Goal: Transaction & Acquisition: Purchase product/service

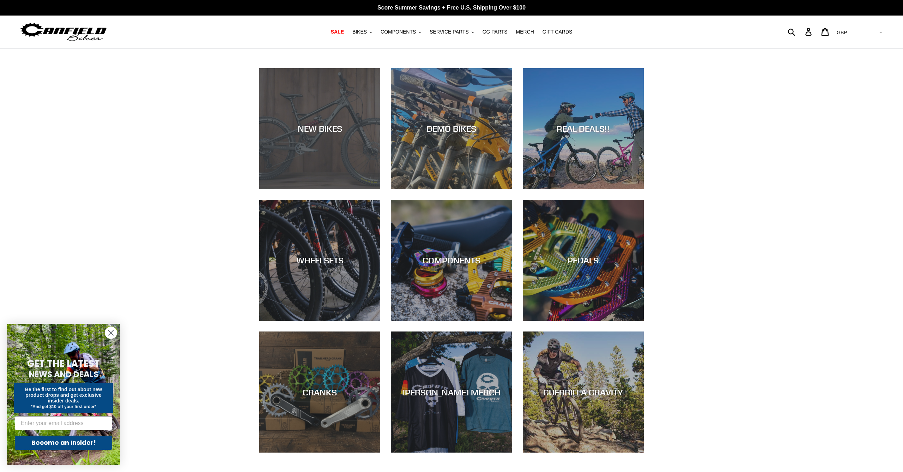
click at [309, 189] on div "NEW BIKES" at bounding box center [319, 189] width 121 height 0
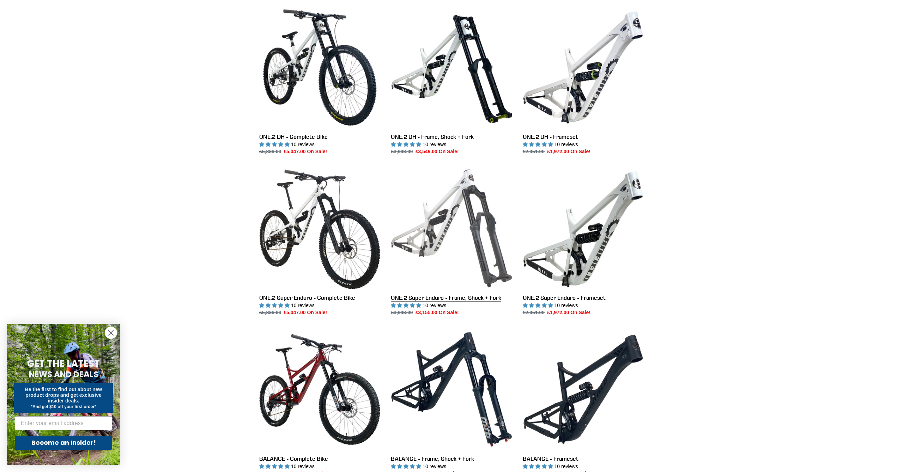
scroll to position [352, 0]
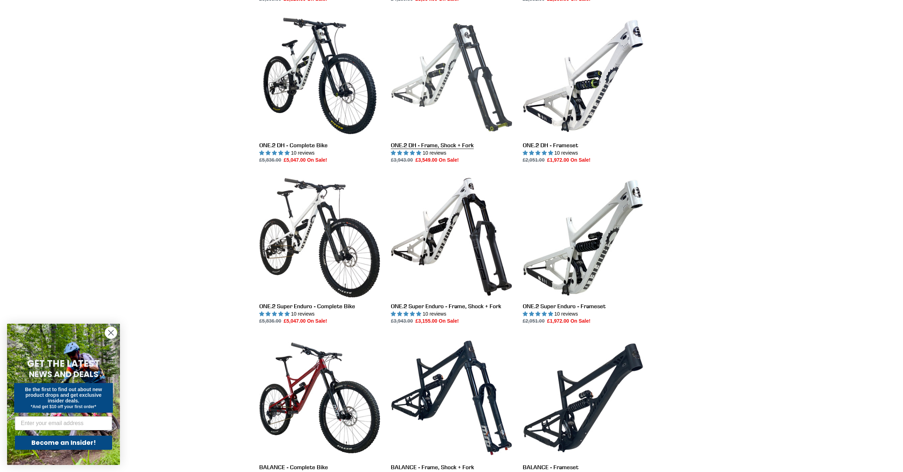
click at [485, 110] on link "ONE.2 DH - Frame, Shock + Fork" at bounding box center [451, 89] width 121 height 148
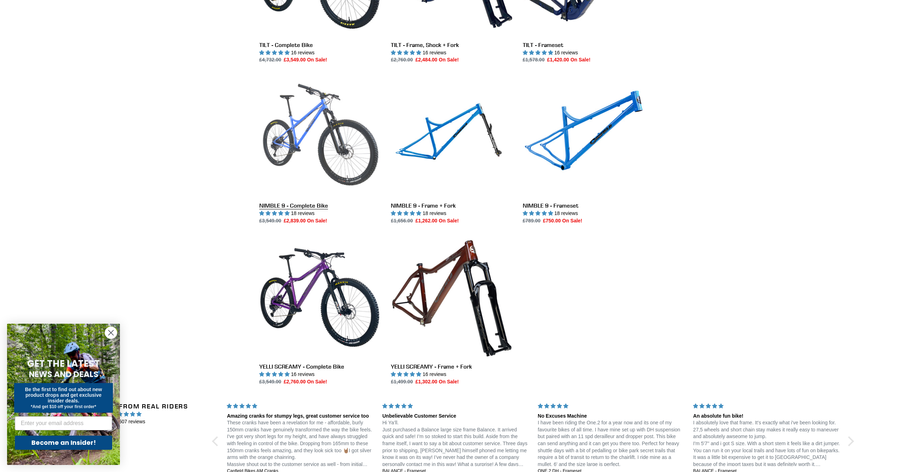
scroll to position [935, 0]
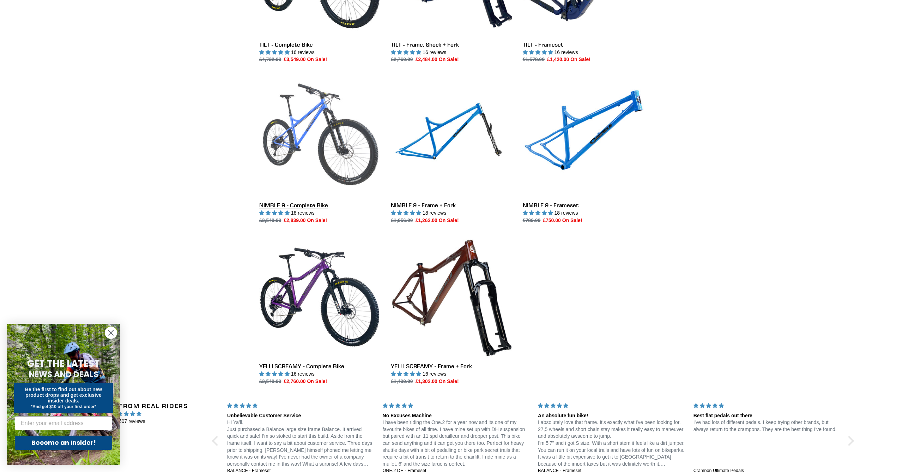
click at [307, 134] on link "NIMBLE 9 - Complete Bike" at bounding box center [319, 149] width 121 height 148
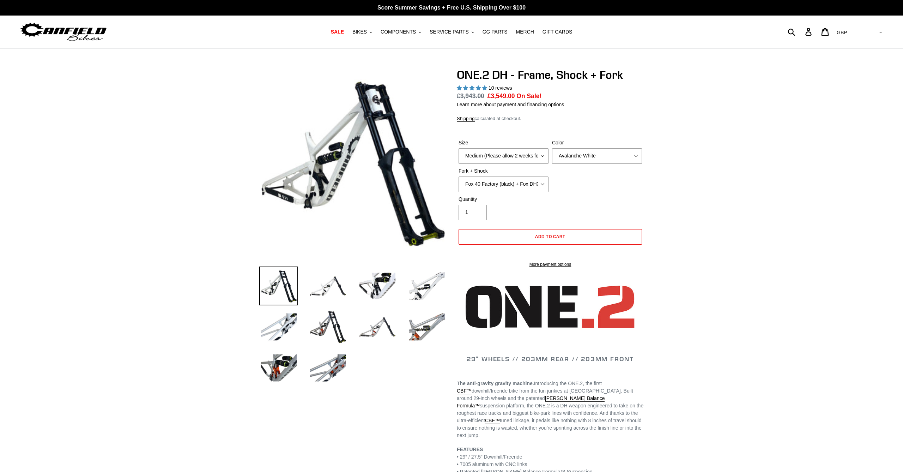
select select "highest-rating"
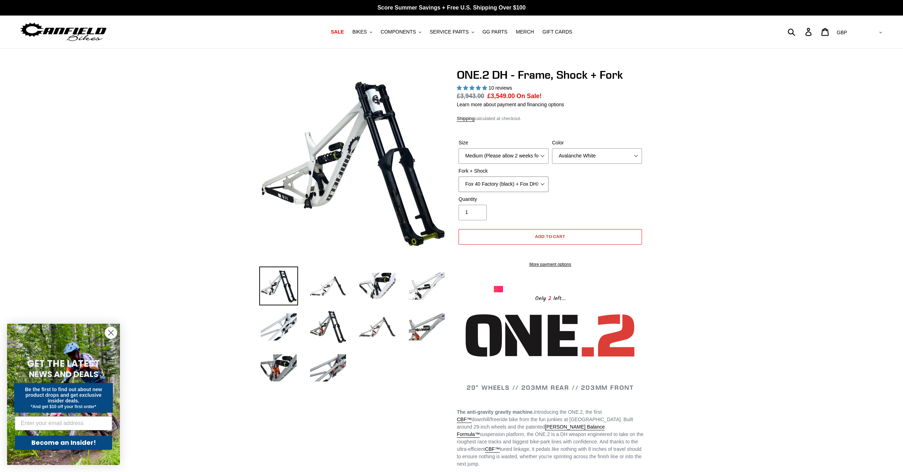
select select "Fox 40 Factory (orange) + Fox DHX2 250x75"
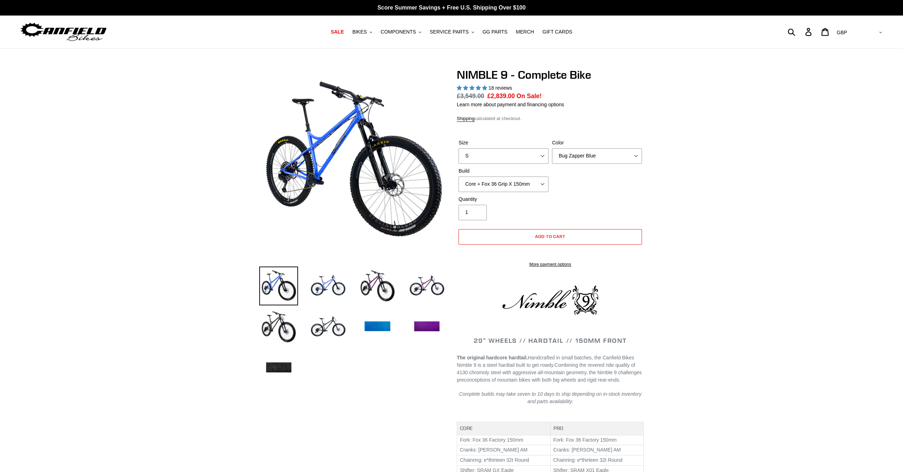
select select "highest-rating"
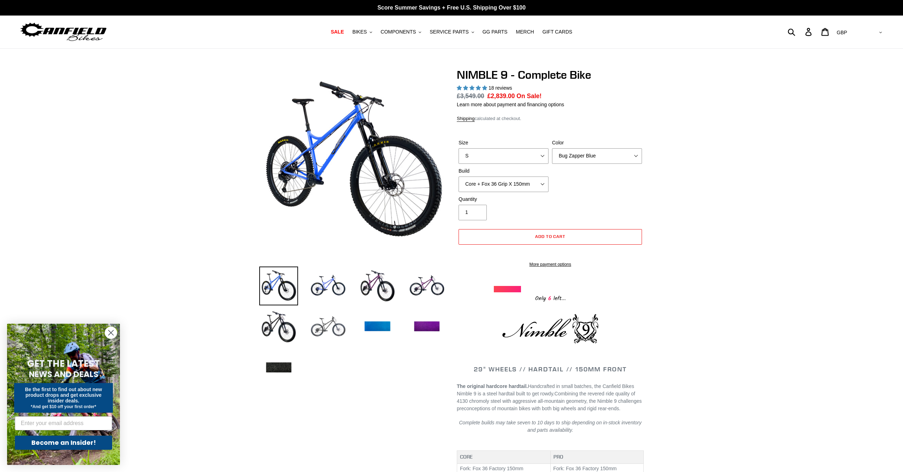
click at [325, 325] on img at bounding box center [328, 326] width 39 height 39
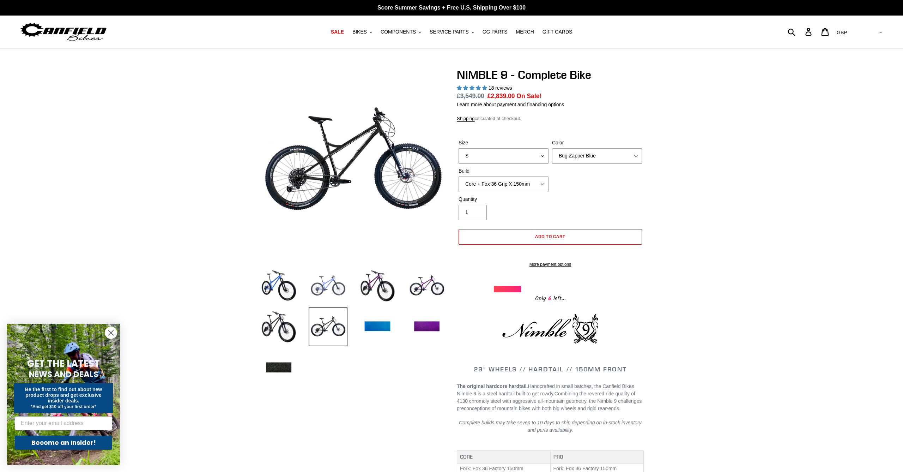
click at [322, 284] on img at bounding box center [328, 285] width 39 height 39
